Goal: Task Accomplishment & Management: Use online tool/utility

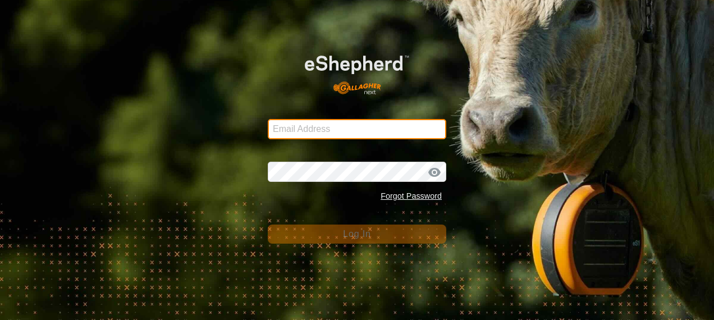
type input "glenalvonltd@gmail.com"
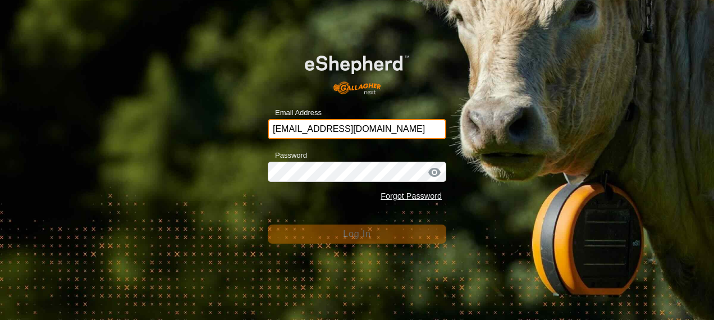
click at [382, 132] on input "glenalvonltd@gmail.com" at bounding box center [357, 129] width 178 height 20
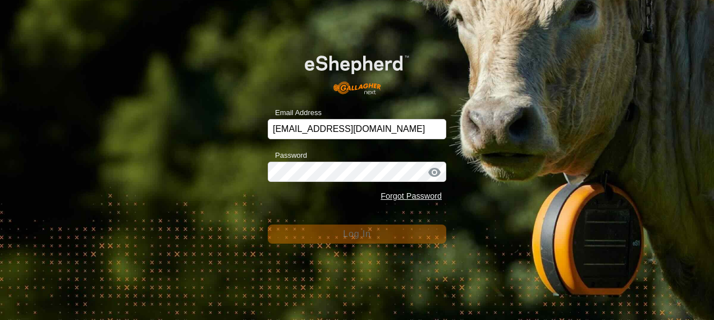
click at [544, 195] on div "Email Address glenalvonltd@gmail.com Password Forgot Password Log In" at bounding box center [357, 160] width 714 height 320
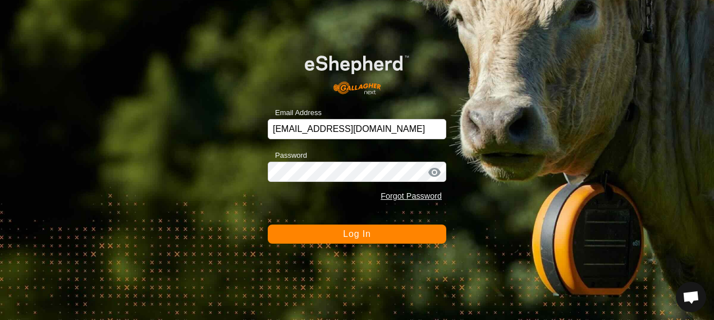
click at [357, 231] on span "Log In" at bounding box center [356, 234] width 27 height 10
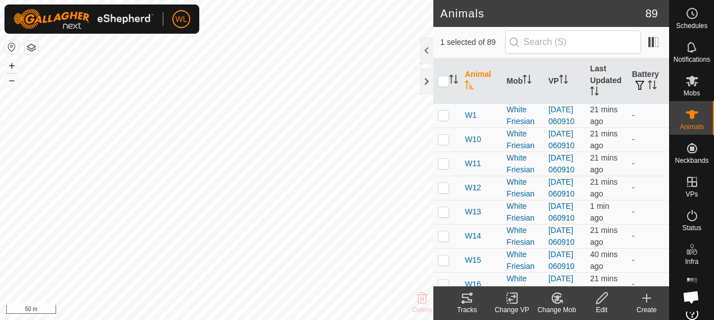
click at [469, 299] on icon at bounding box center [466, 297] width 13 height 13
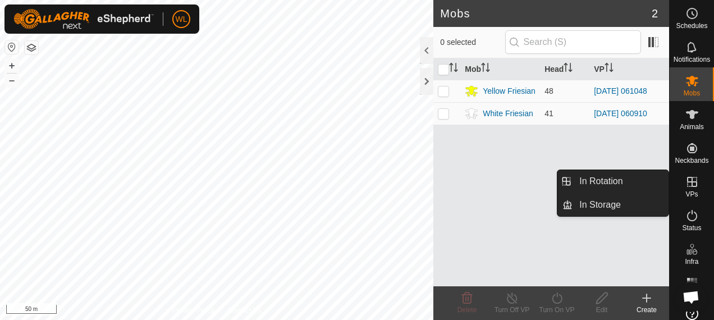
click at [689, 185] on icon at bounding box center [691, 181] width 13 height 13
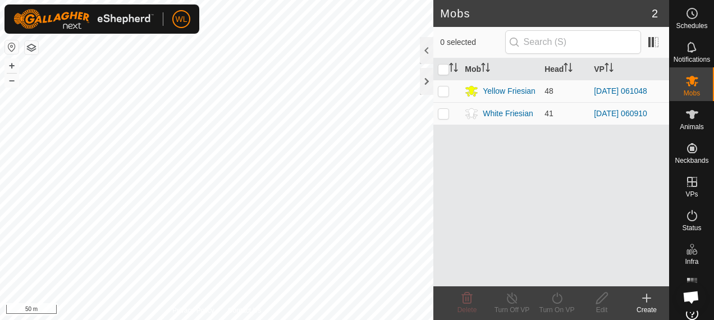
click at [653, 309] on div "Create" at bounding box center [646, 310] width 45 height 10
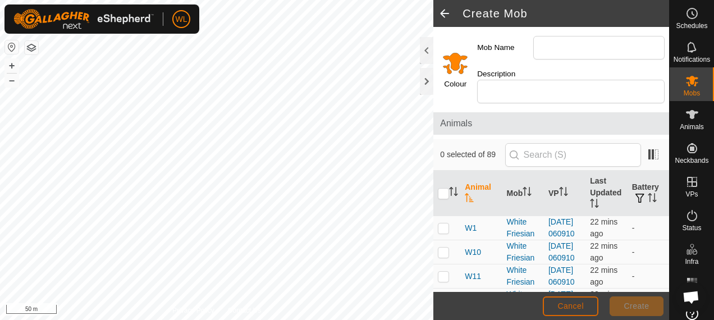
click at [584, 304] on button "Cancel" at bounding box center [571, 306] width 56 height 20
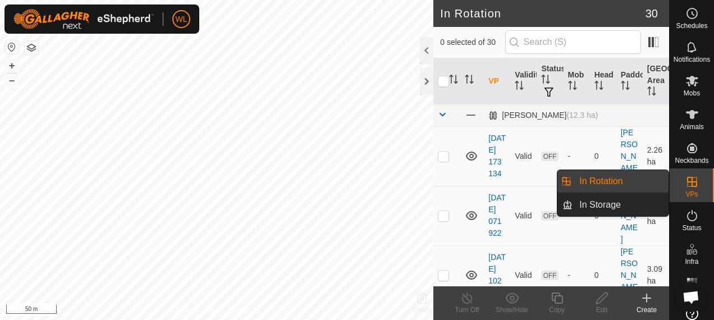
drag, startPoint x: 668, startPoint y: 184, endPoint x: 641, endPoint y: 187, distance: 26.7
click at [641, 187] on link "In Rotation" at bounding box center [620, 181] width 96 height 22
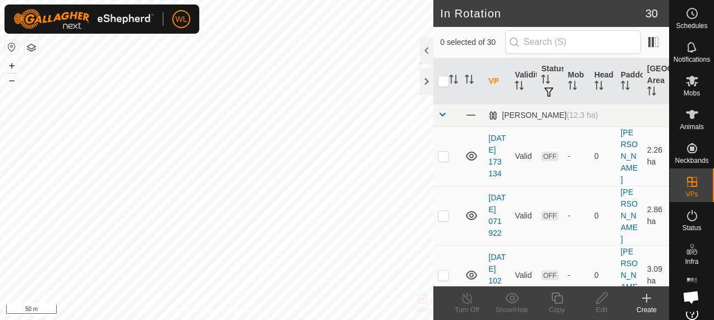
click at [648, 298] on icon at bounding box center [647, 298] width 8 height 0
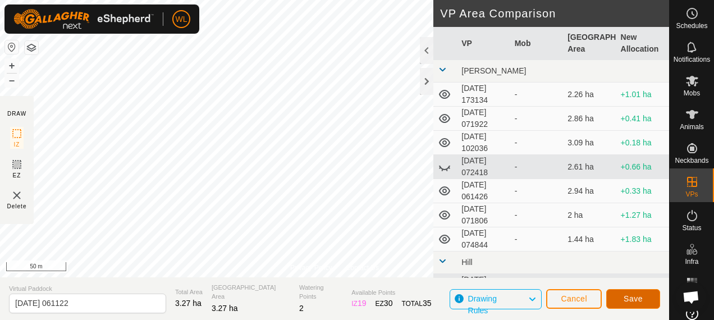
click at [622, 298] on button "Save" at bounding box center [633, 299] width 54 height 20
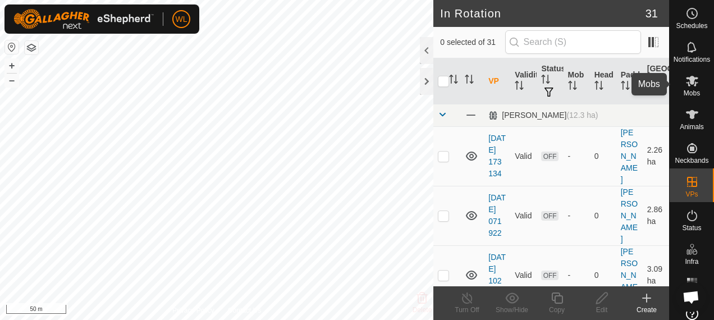
click at [686, 82] on icon at bounding box center [692, 81] width 12 height 11
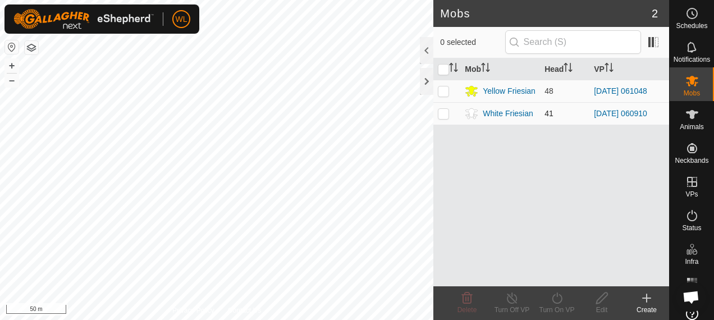
click at [443, 116] on p-checkbox at bounding box center [443, 113] width 11 height 9
checkbox input "true"
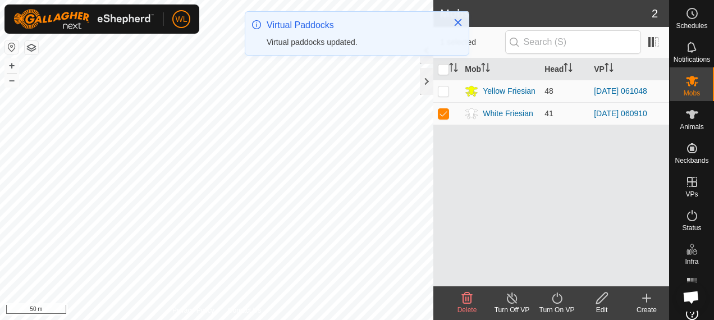
click at [558, 300] on icon at bounding box center [557, 297] width 14 height 13
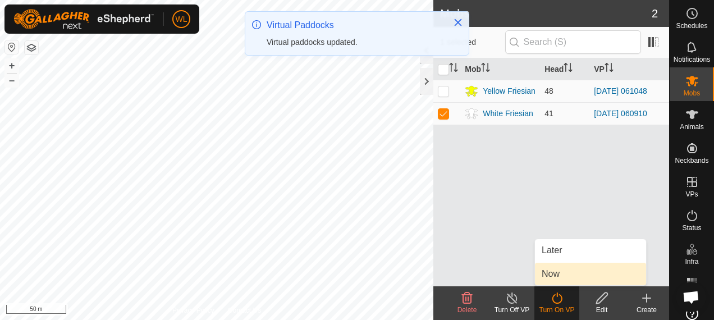
click at [559, 276] on link "Now" at bounding box center [590, 274] width 111 height 22
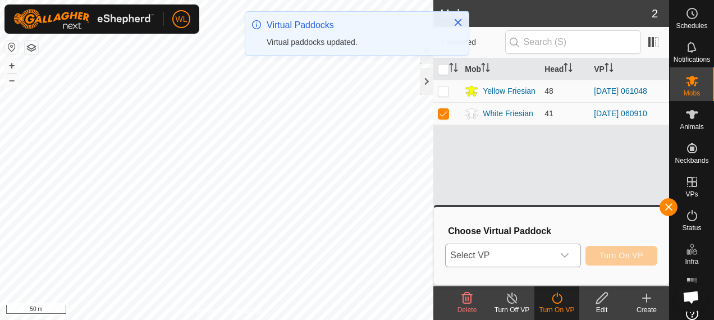
click at [552, 259] on span "Select VP" at bounding box center [499, 255] width 107 height 22
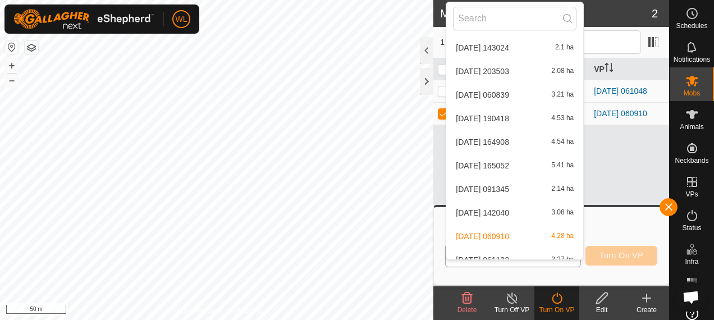
scroll to position [295, 0]
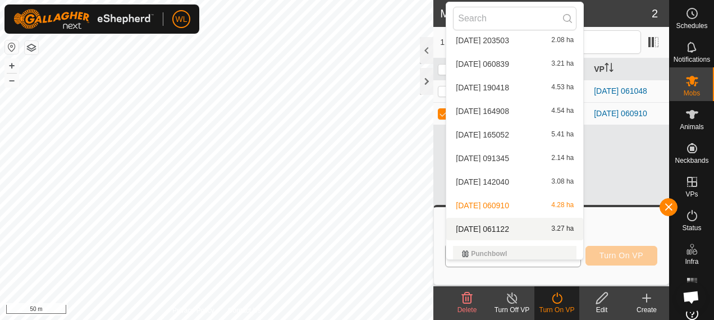
click at [521, 232] on li "[DATE] [DATE] 3.27 ha" at bounding box center [514, 229] width 137 height 22
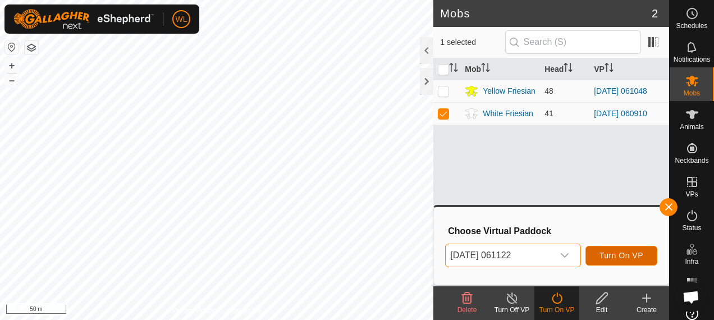
click at [625, 254] on span "Turn On VP" at bounding box center [621, 255] width 44 height 9
